Goal: Transaction & Acquisition: Purchase product/service

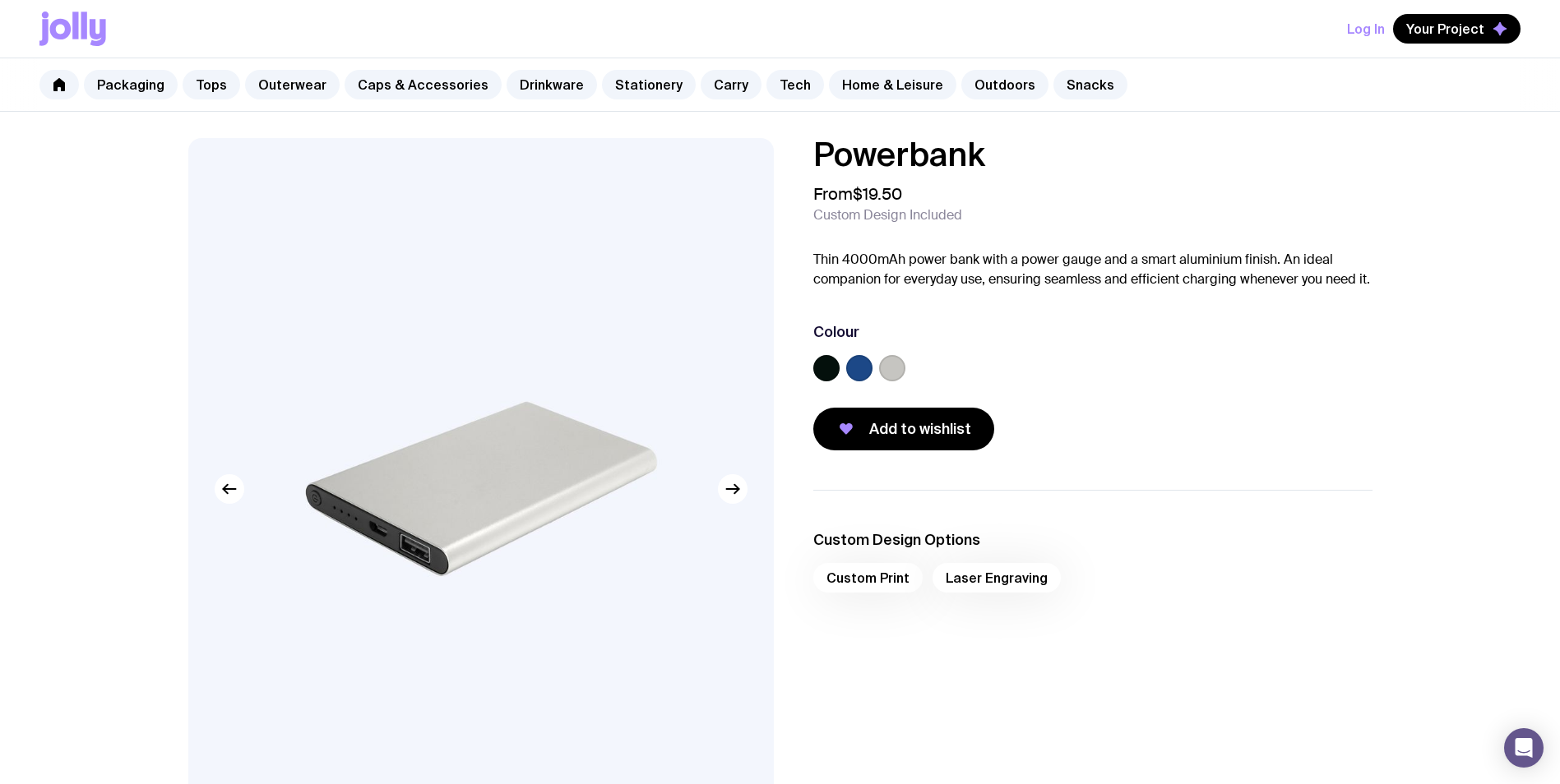
click at [854, 365] on label at bounding box center [859, 368] width 27 height 27
click at [0, 0] on input "radio" at bounding box center [0, 0] width 0 height 0
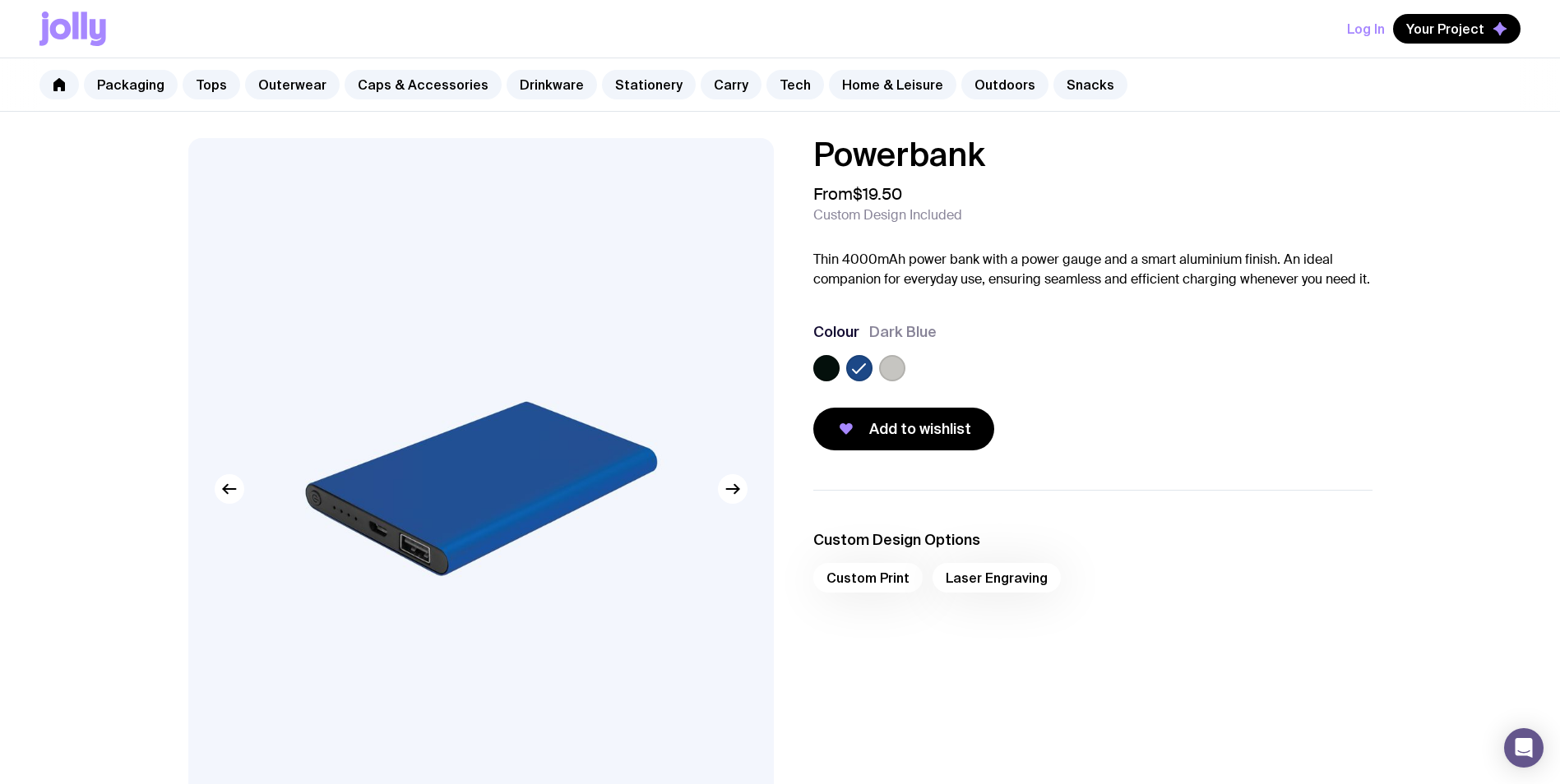
click at [824, 367] on label at bounding box center [826, 368] width 27 height 27
click at [0, 0] on input "radio" at bounding box center [0, 0] width 0 height 0
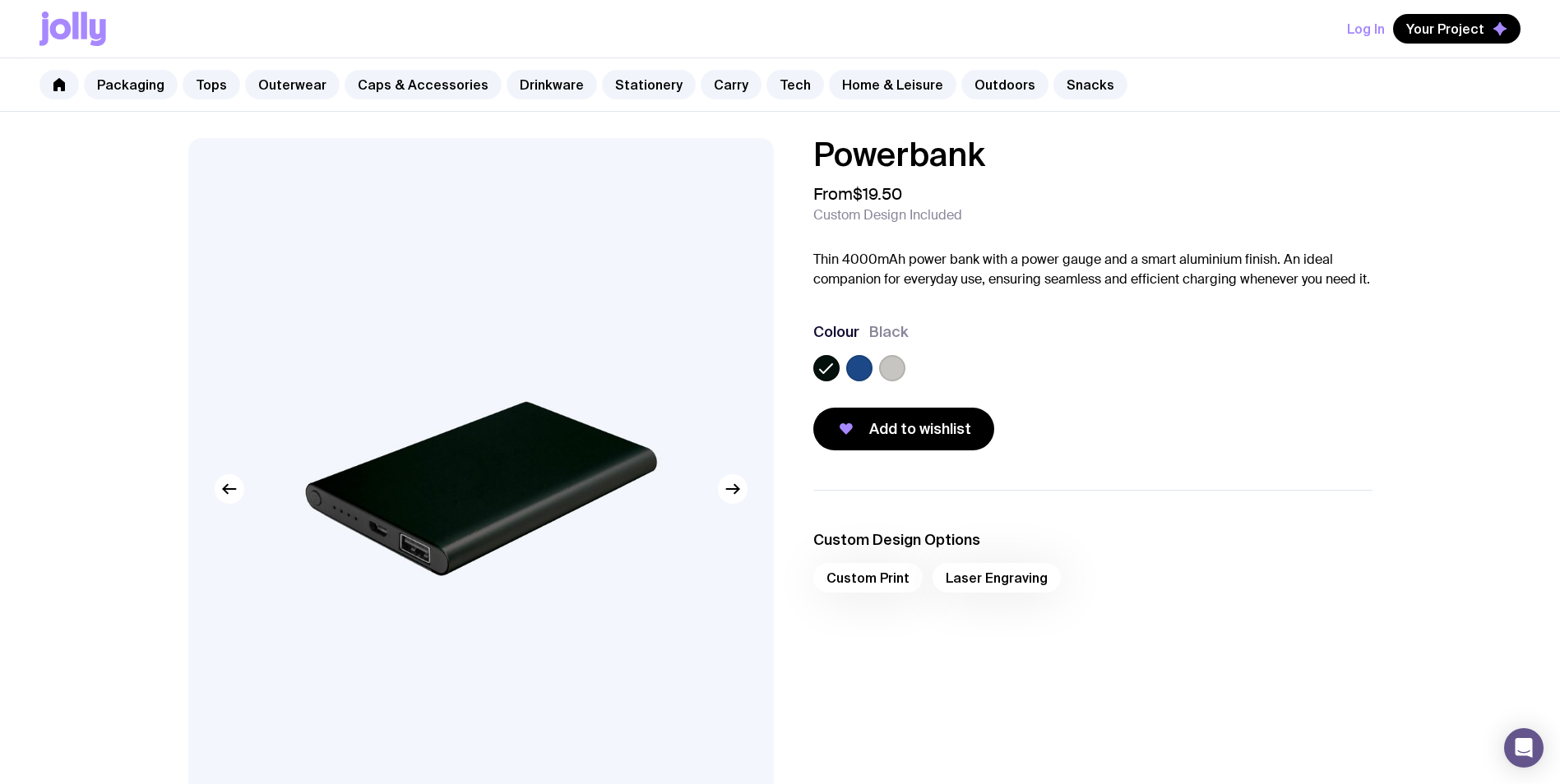
click at [894, 362] on label at bounding box center [892, 368] width 27 height 27
click at [0, 0] on input "radio" at bounding box center [0, 0] width 0 height 0
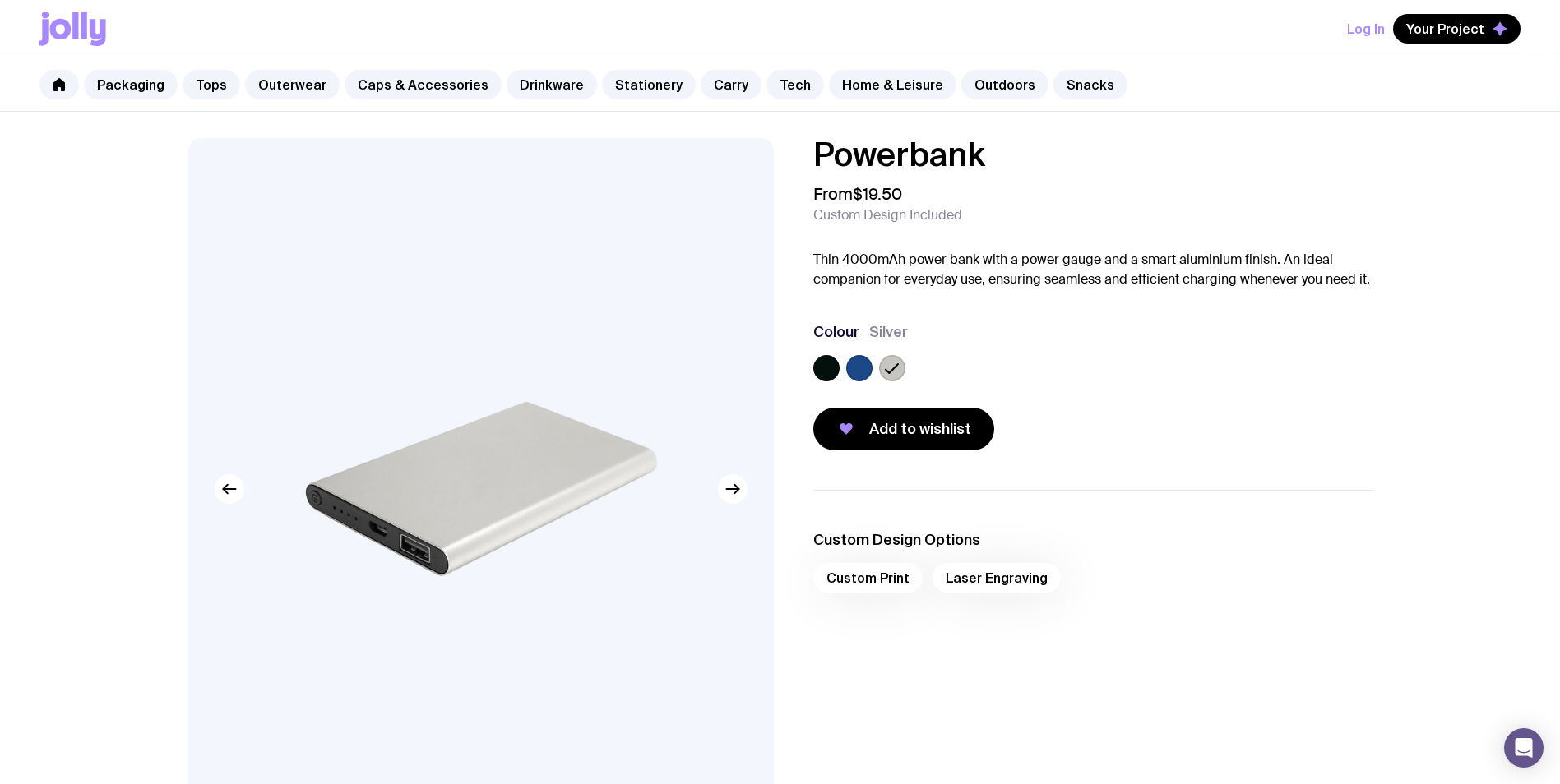
click at [832, 371] on label at bounding box center [826, 368] width 27 height 27
click at [0, 0] on input "radio" at bounding box center [0, 0] width 0 height 0
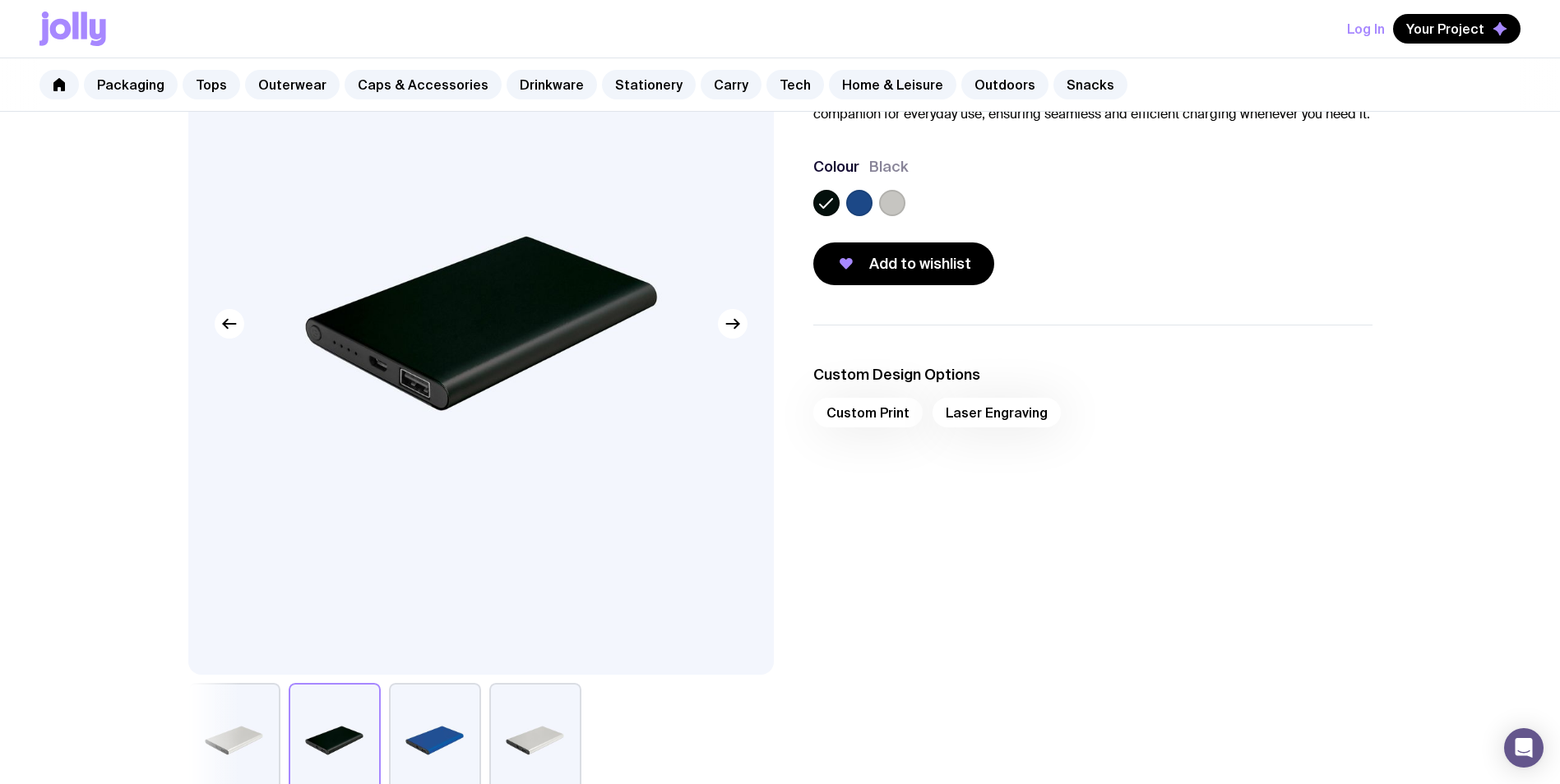
scroll to position [219, 0]
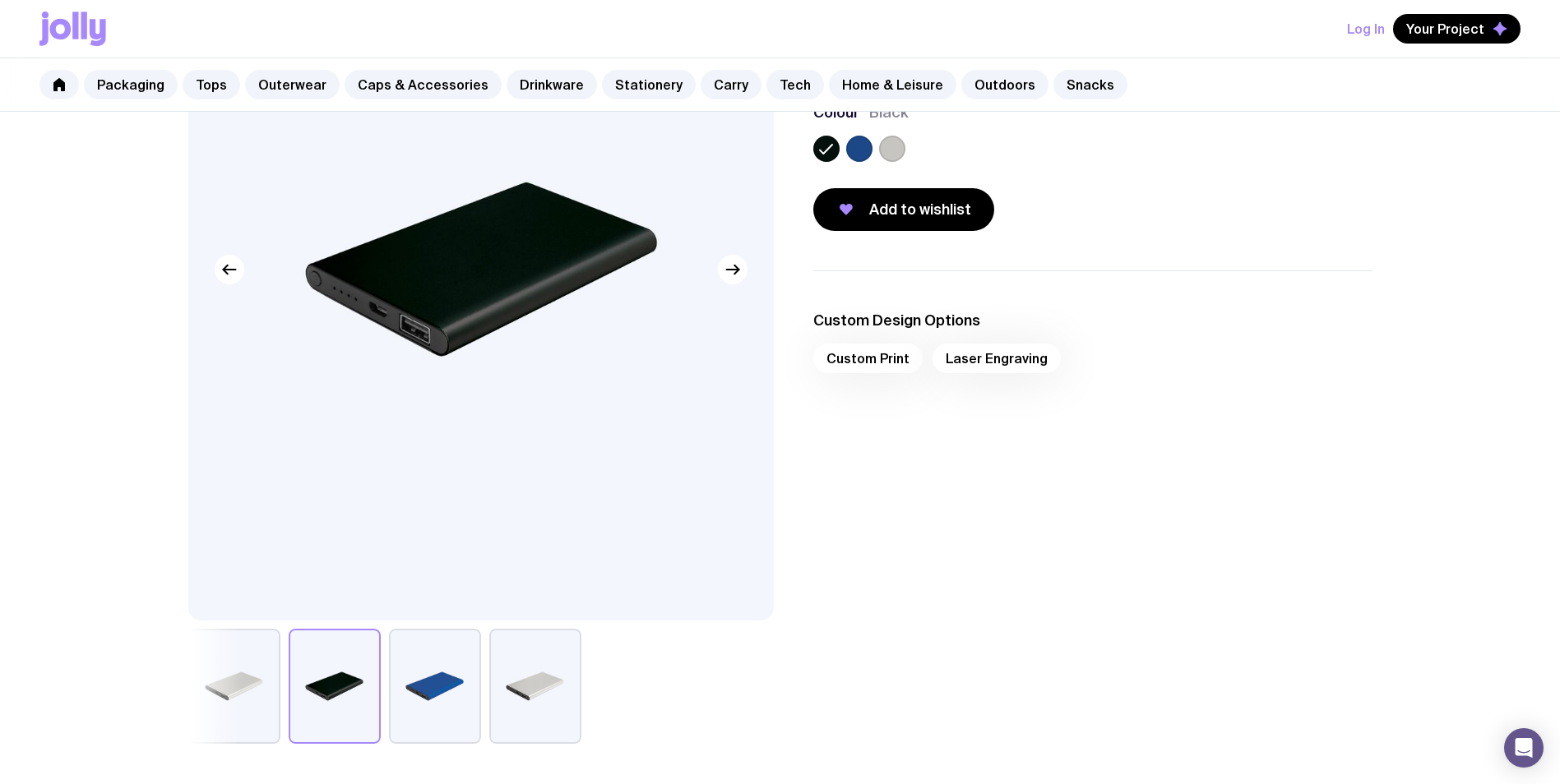
click at [887, 356] on div "Custom Print Laser Engraving" at bounding box center [1093, 364] width 559 height 40
click at [975, 363] on div "Custom Print Laser Engraving" at bounding box center [1093, 364] width 559 height 40
